Goal: Navigation & Orientation: Find specific page/section

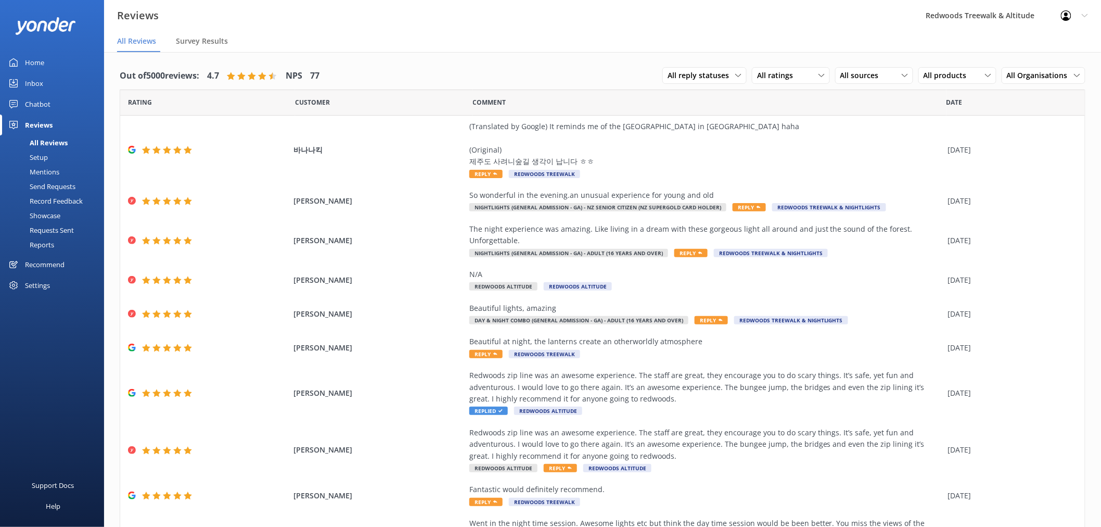
click at [52, 79] on link "Inbox" at bounding box center [52, 83] width 104 height 21
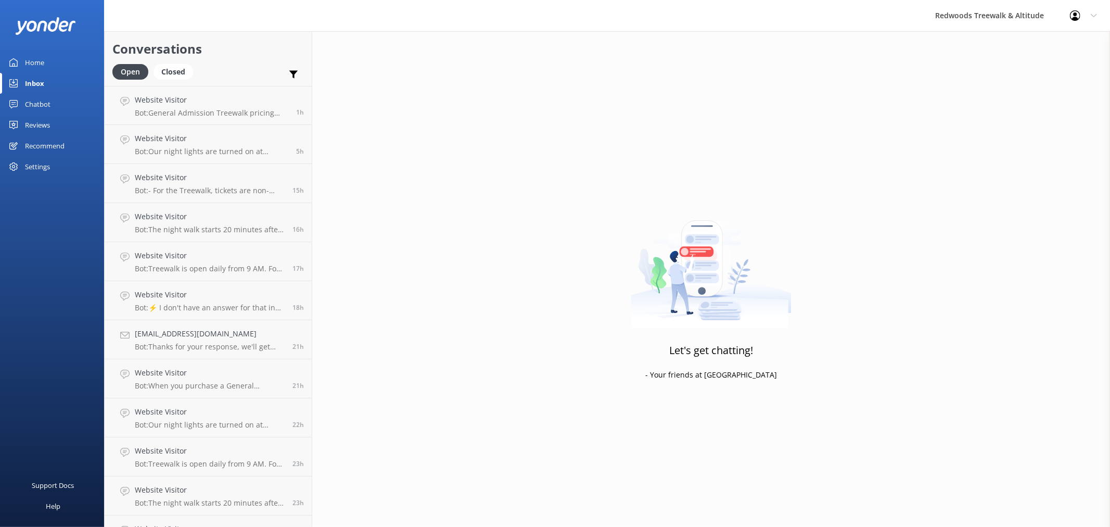
click at [47, 59] on link "Home" at bounding box center [52, 62] width 104 height 21
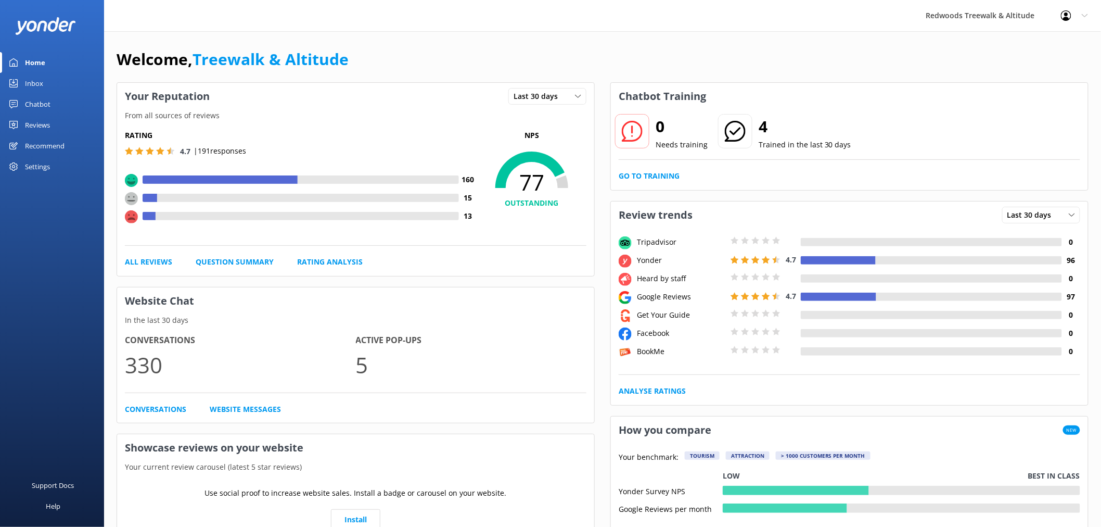
click at [50, 132] on link "Reviews" at bounding box center [52, 124] width 104 height 21
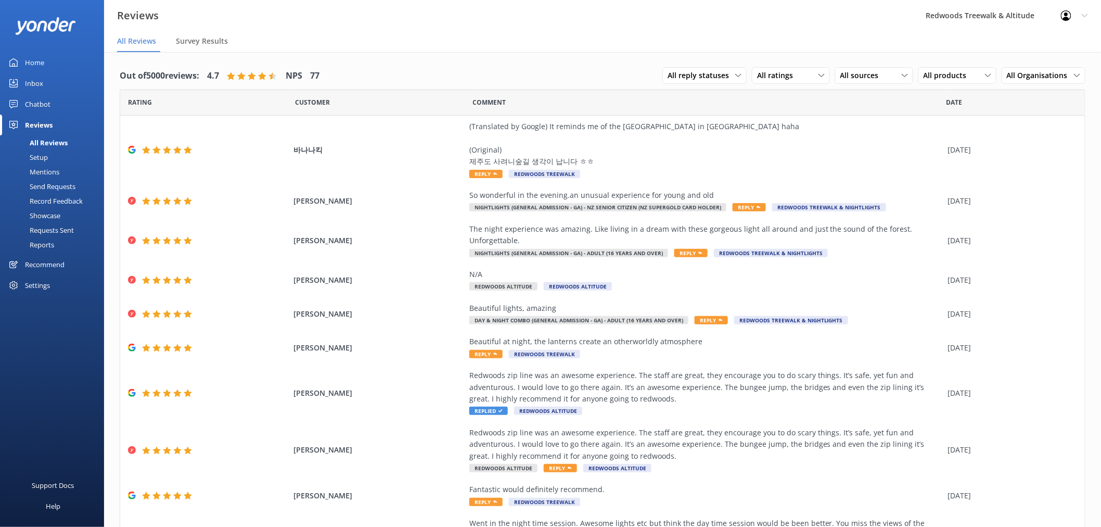
click at [61, 68] on link "Home" at bounding box center [52, 62] width 104 height 21
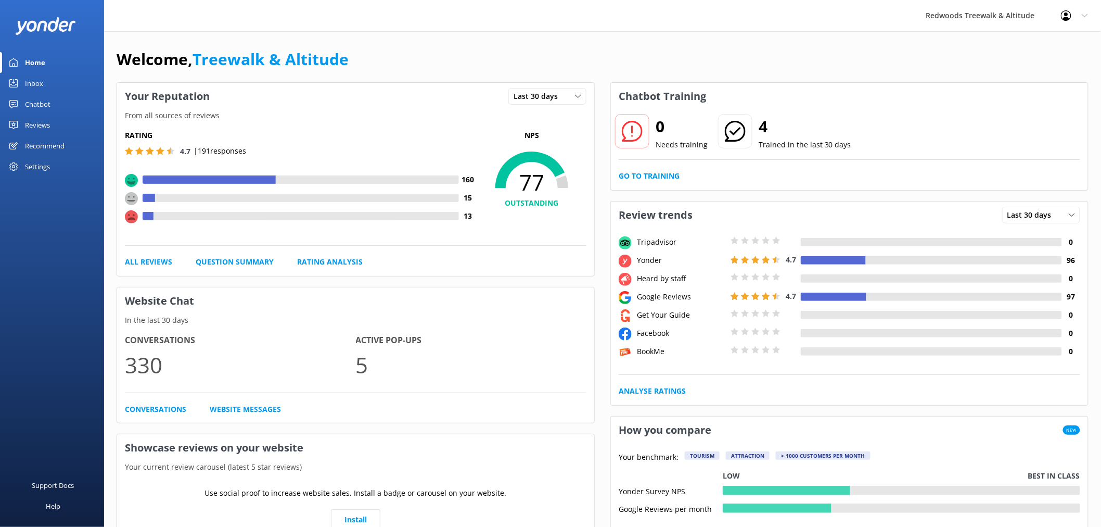
click at [49, 83] on link "Inbox" at bounding box center [52, 83] width 104 height 21
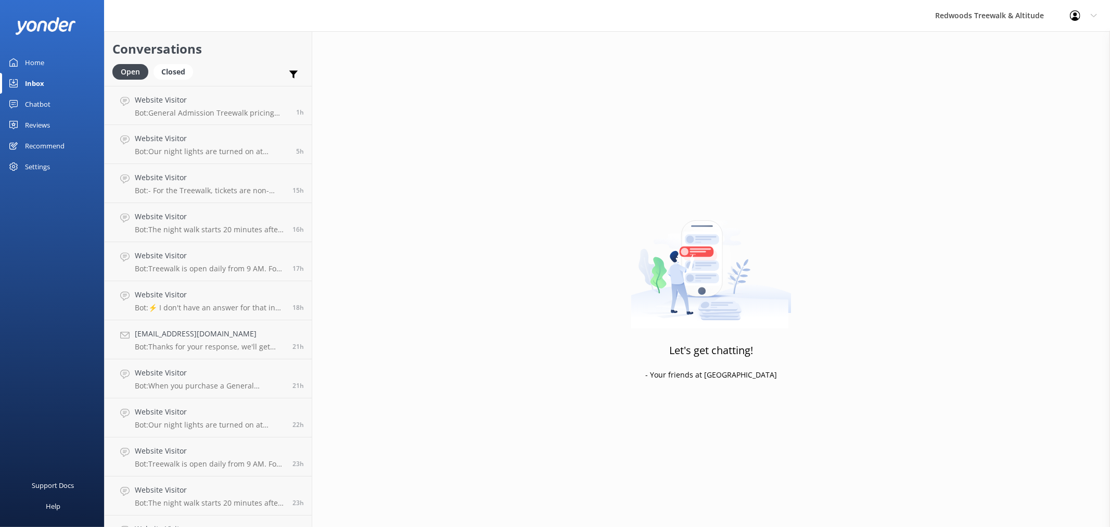
click at [64, 61] on link "Home" at bounding box center [52, 62] width 104 height 21
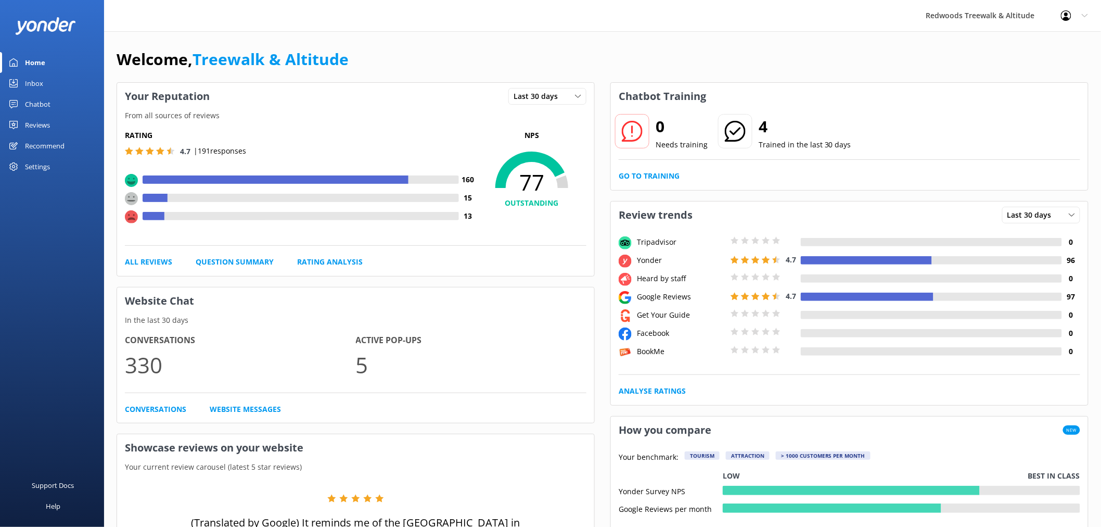
click at [43, 116] on div "Reviews" at bounding box center [37, 124] width 25 height 21
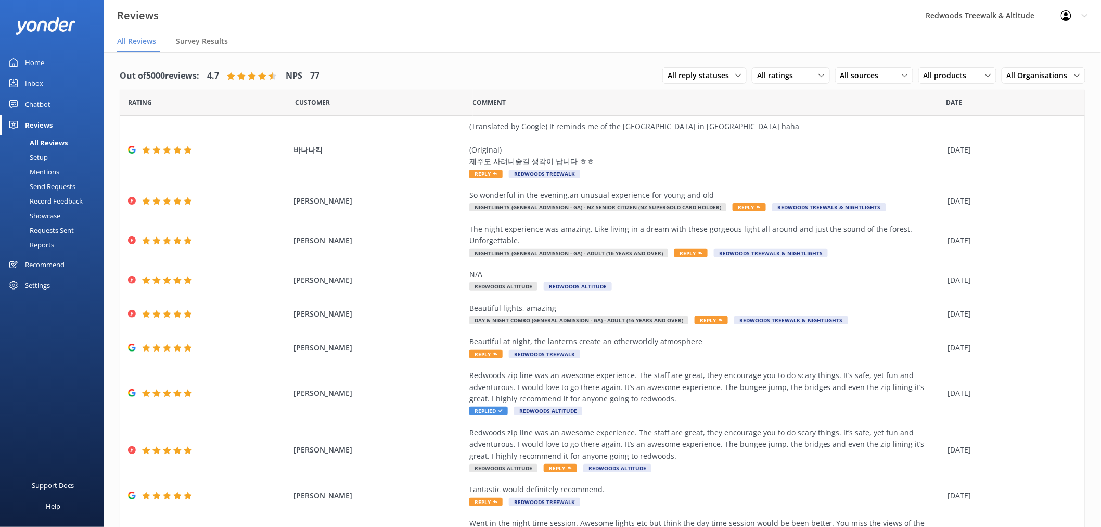
click at [56, 81] on link "Inbox" at bounding box center [52, 83] width 104 height 21
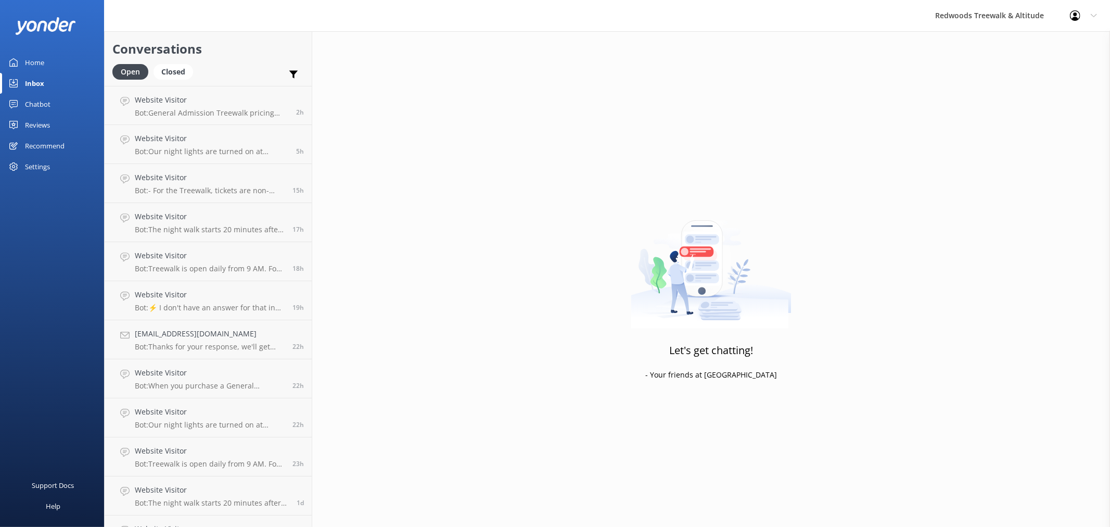
click at [53, 61] on link "Home" at bounding box center [52, 62] width 104 height 21
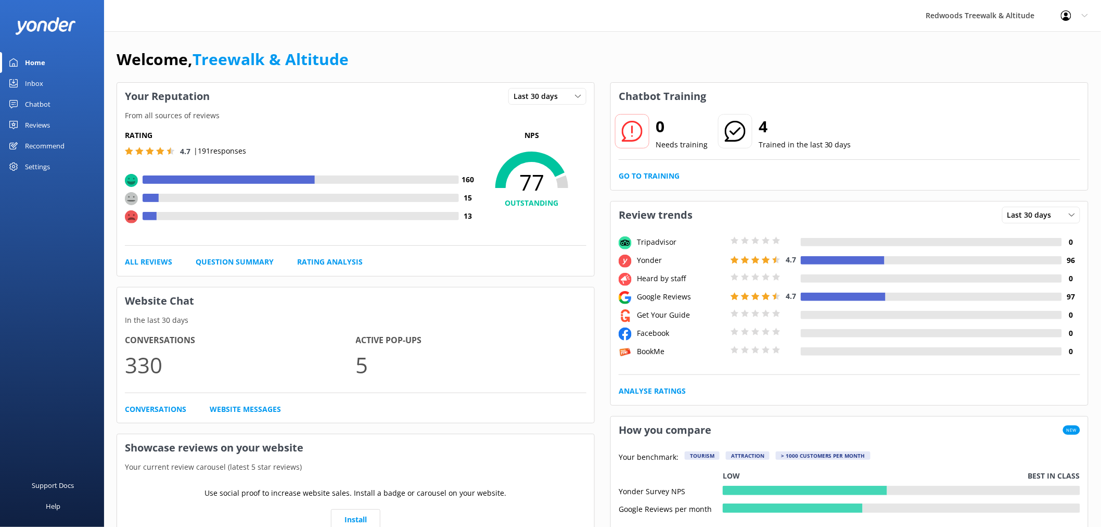
click at [55, 120] on link "Reviews" at bounding box center [52, 124] width 104 height 21
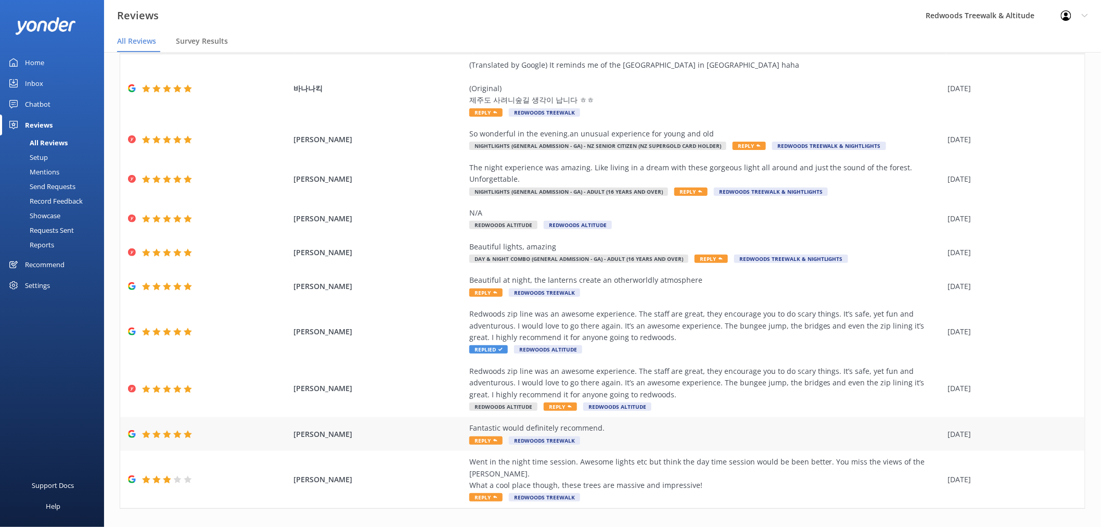
scroll to position [65, 0]
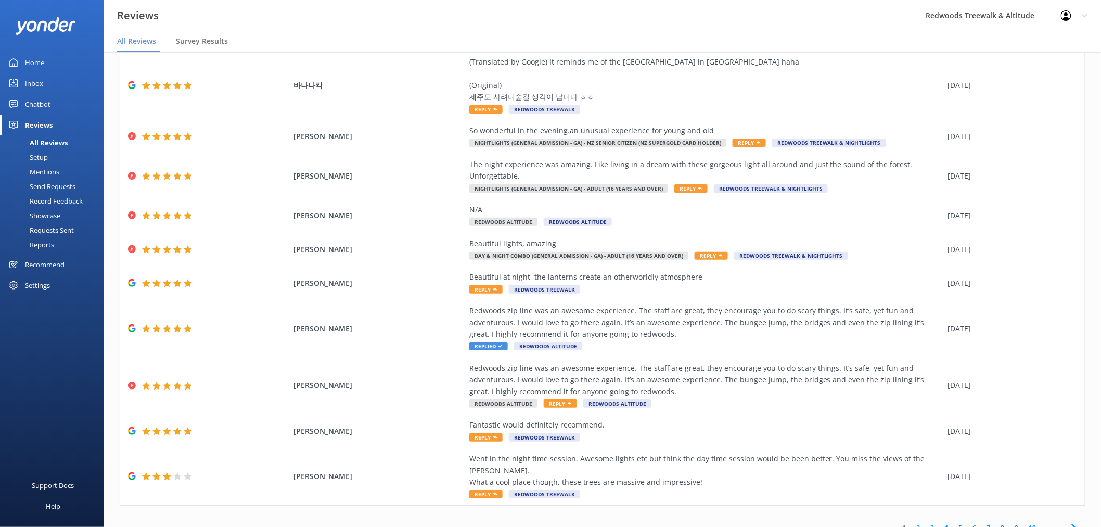
click at [912, 522] on link "2" at bounding box center [919, 527] width 14 height 10
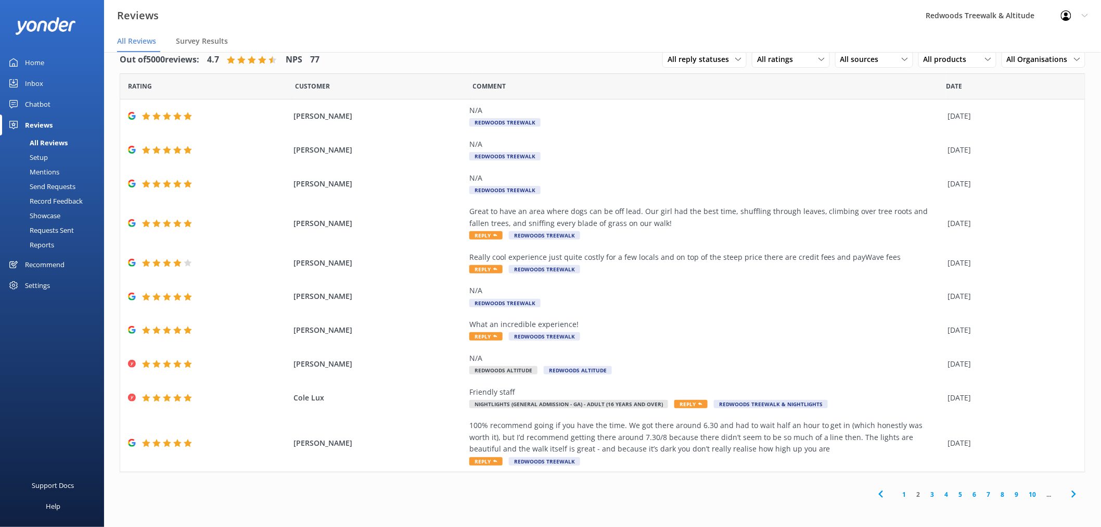
scroll to position [21, 0]
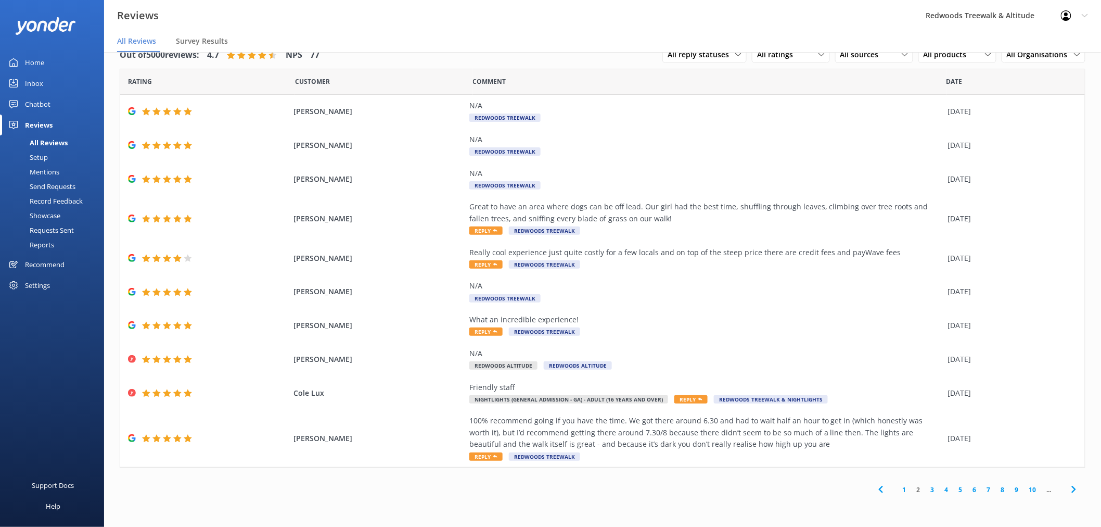
click at [932, 489] on link "3" at bounding box center [933, 489] width 14 height 10
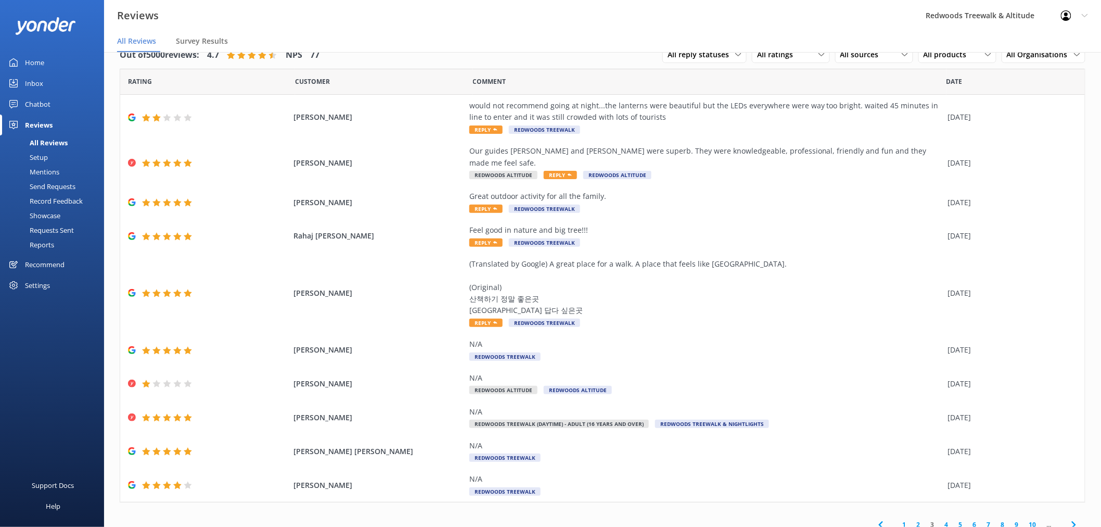
click at [47, 62] on link "Home" at bounding box center [52, 62] width 104 height 21
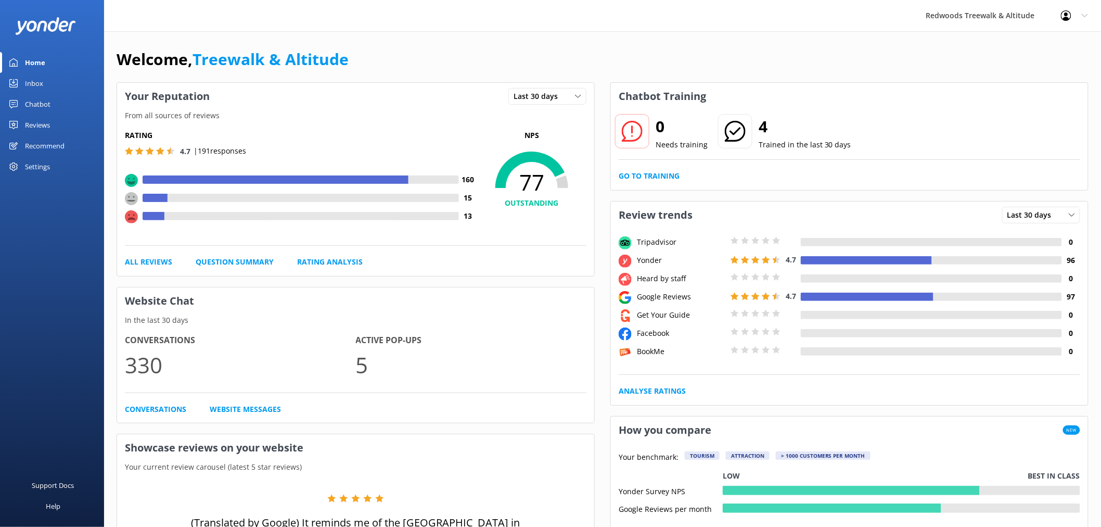
click at [63, 127] on link "Reviews" at bounding box center [52, 124] width 104 height 21
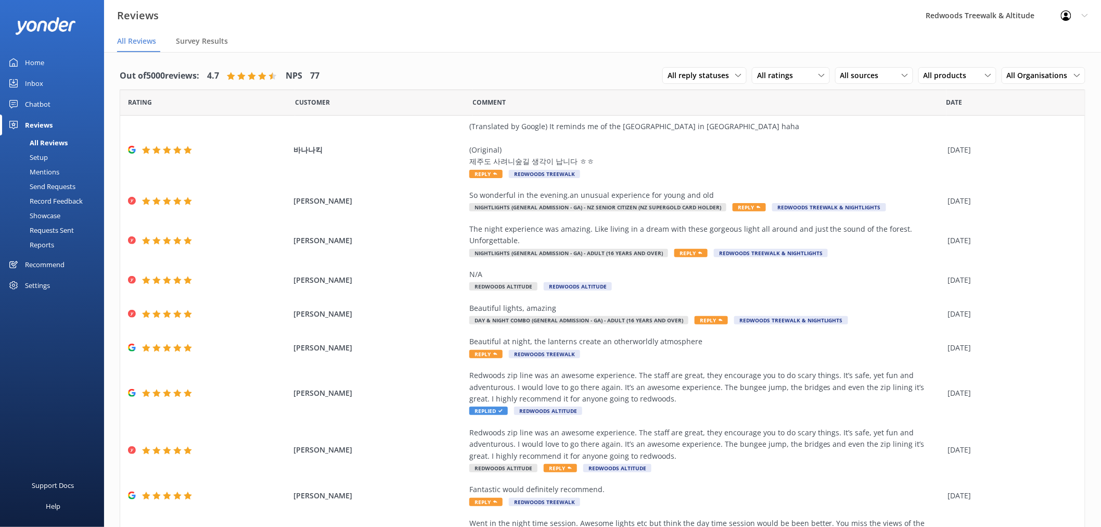
click at [66, 66] on link "Home" at bounding box center [52, 62] width 104 height 21
